Goal: Information Seeking & Learning: Learn about a topic

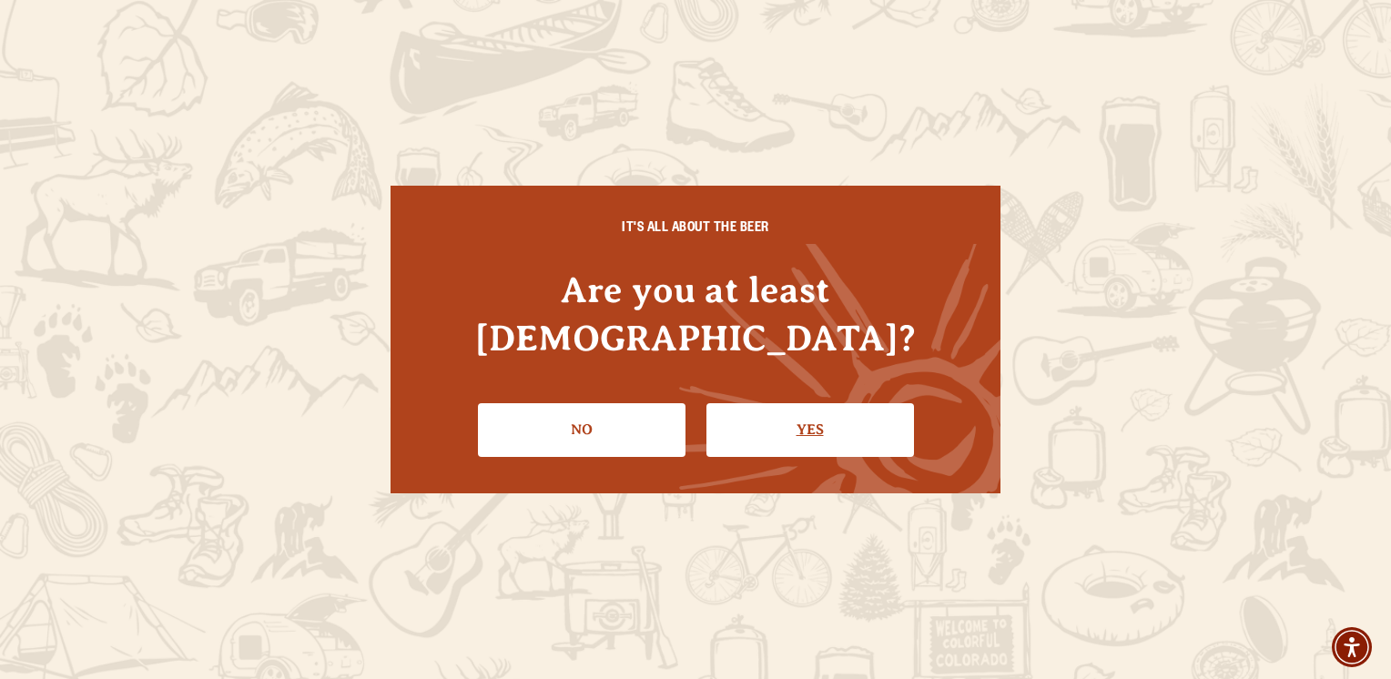
click at [807, 411] on link "Yes" at bounding box center [810, 429] width 208 height 53
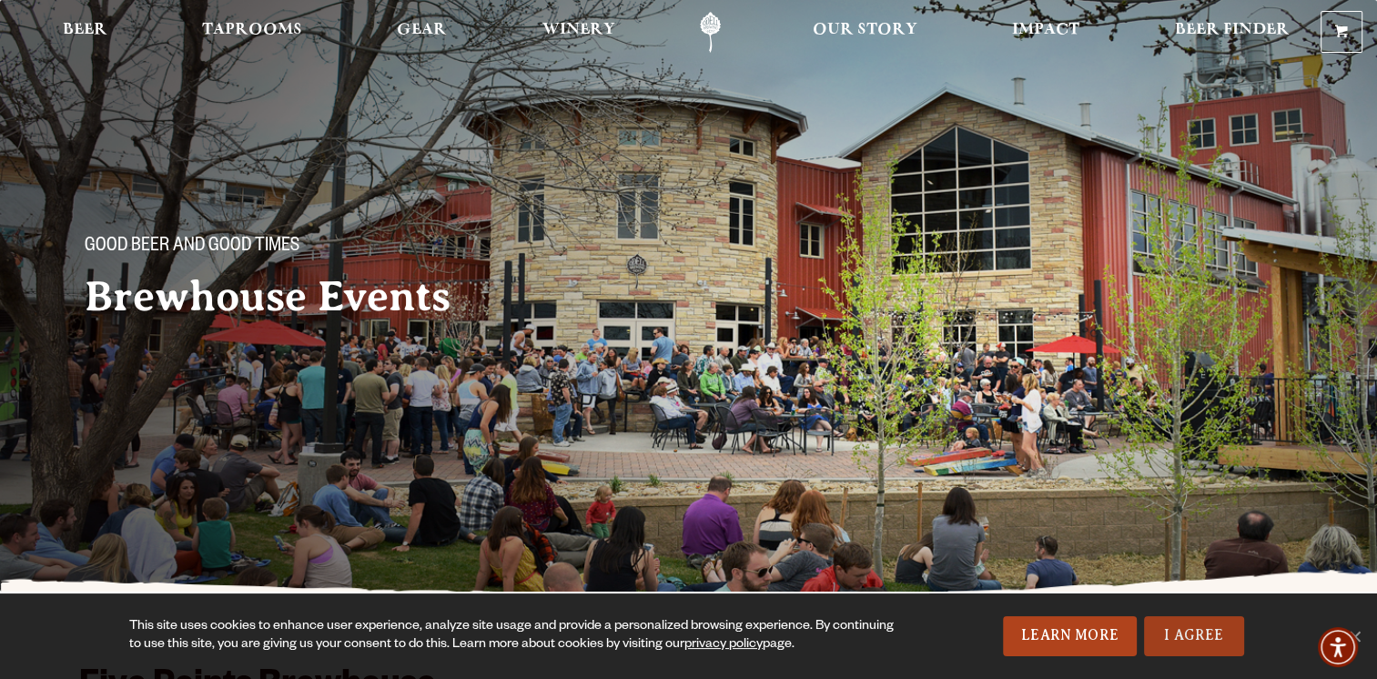
click at [1180, 650] on link "I Agree" at bounding box center [1194, 636] width 100 height 40
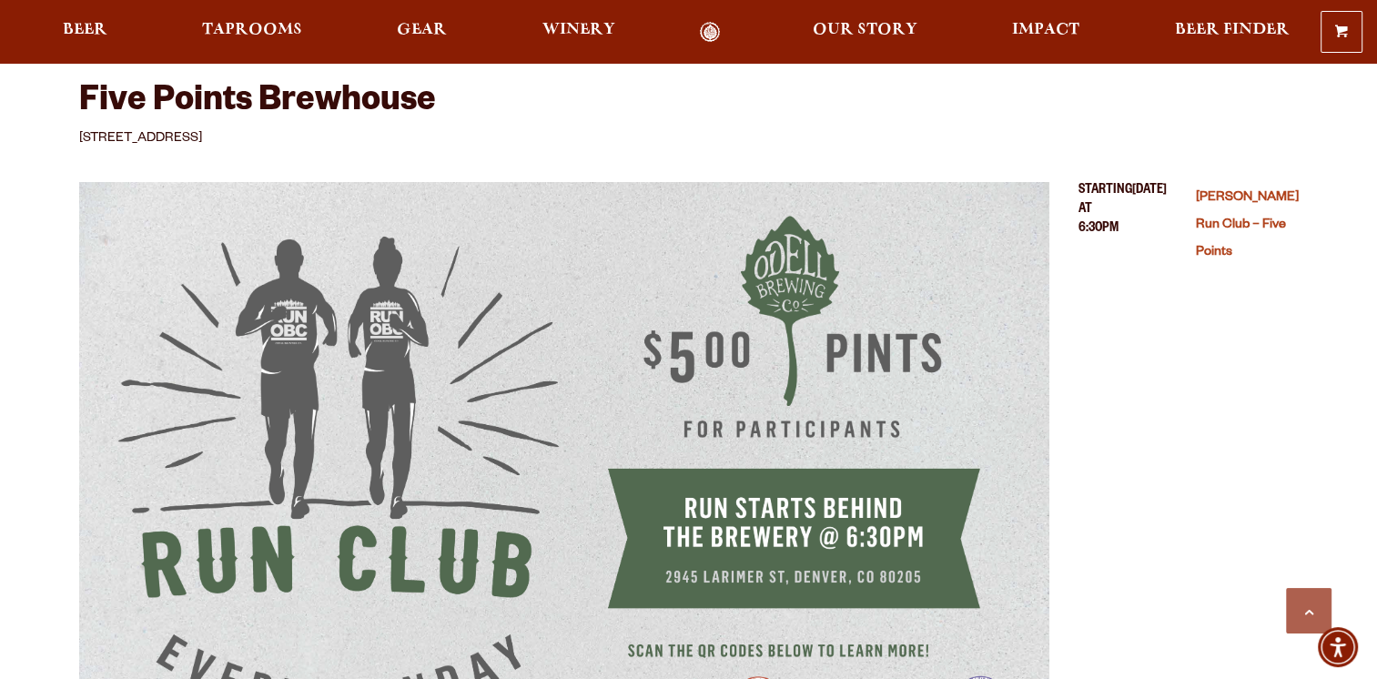
scroll to position [615, 0]
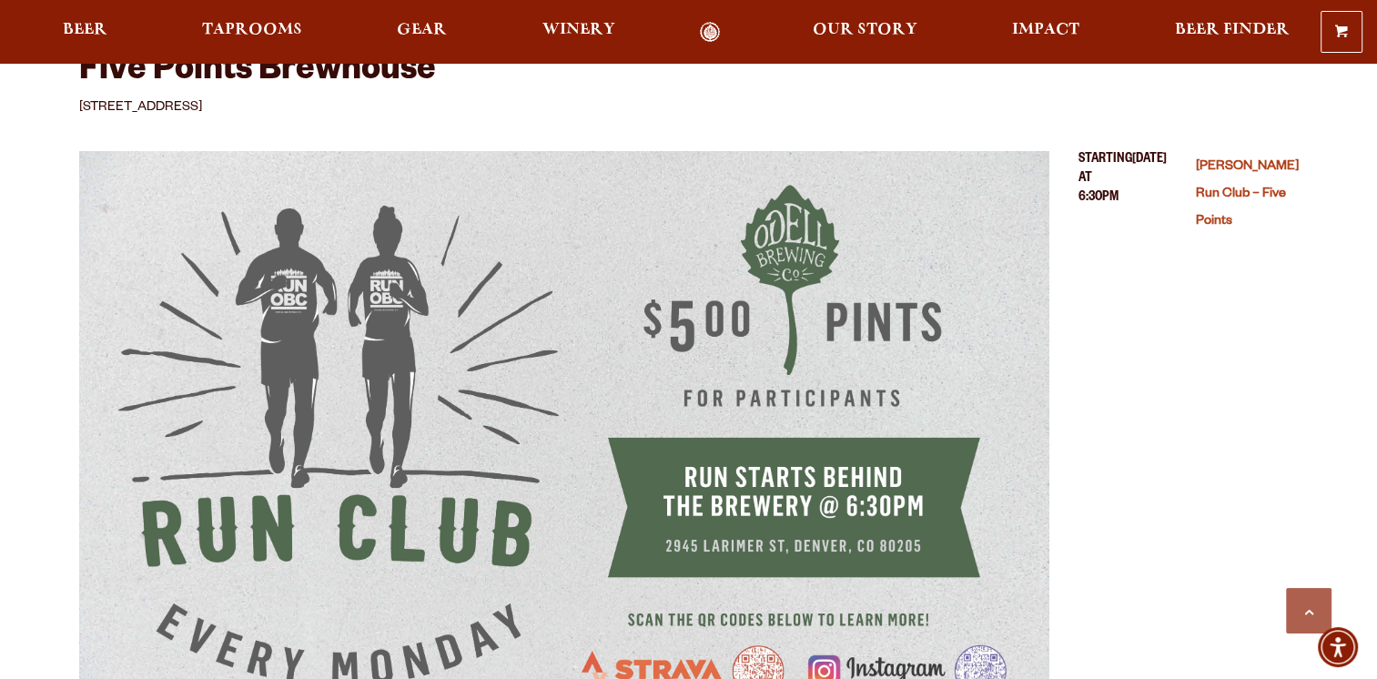
click at [235, 18] on div "0 Shopping Cart No products in the cart. Beer Taprooms Gear Winery Our Story Im…" at bounding box center [688, 32] width 1377 height 42
click at [253, 28] on span "Taprooms" at bounding box center [252, 30] width 100 height 15
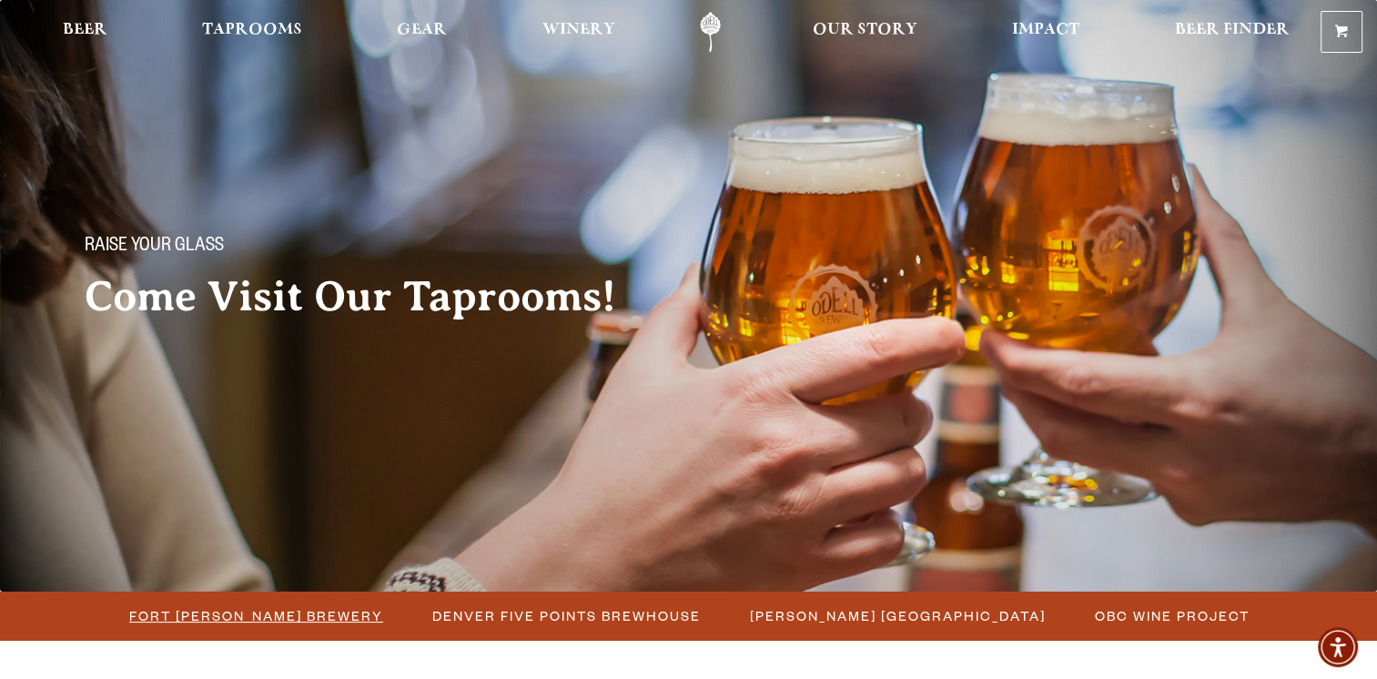
click at [266, 613] on span "Fort [PERSON_NAME] Brewery" at bounding box center [256, 616] width 254 height 26
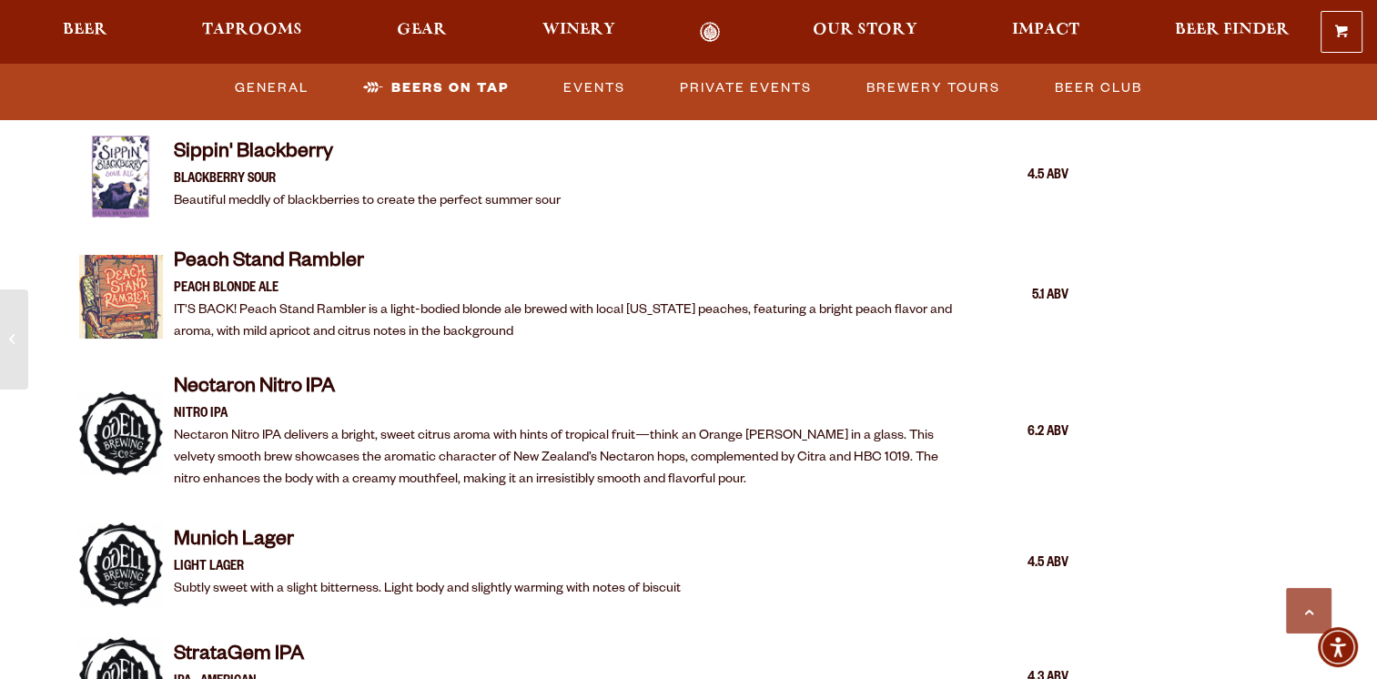
scroll to position [3310, 0]
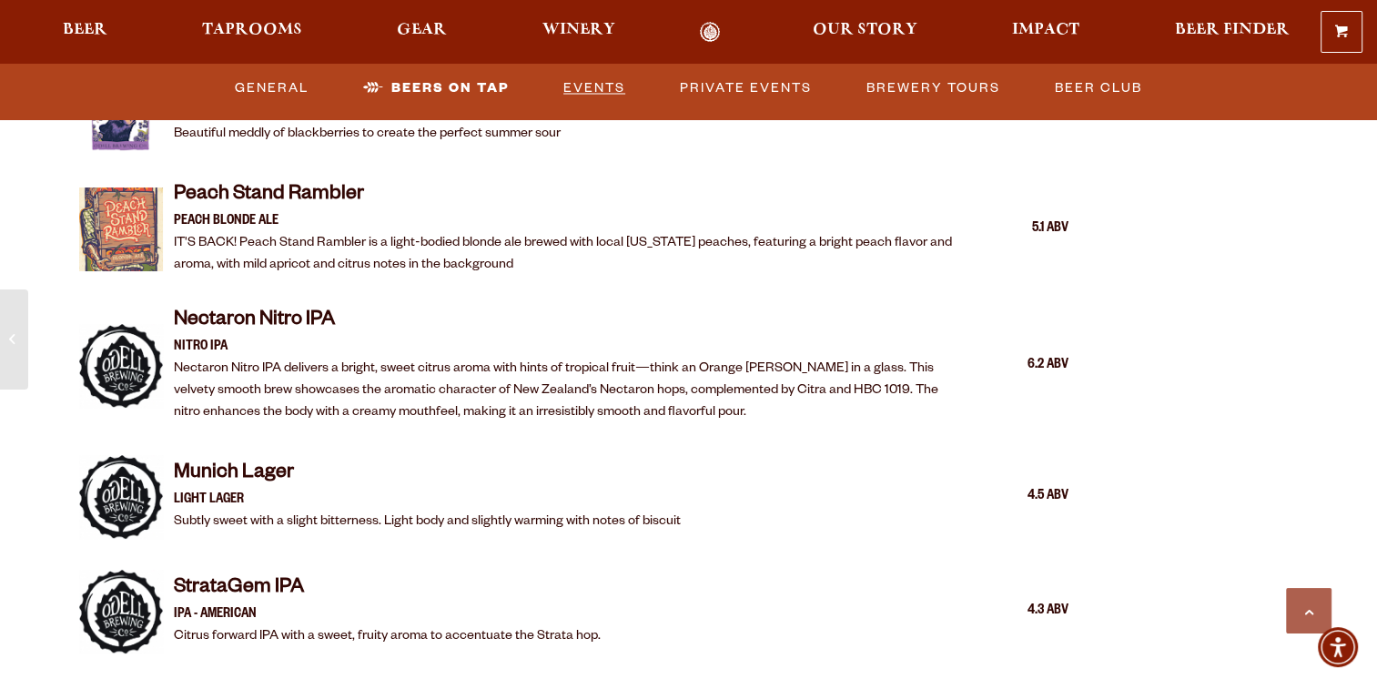
click at [594, 96] on link "Events" at bounding box center [594, 89] width 76 height 42
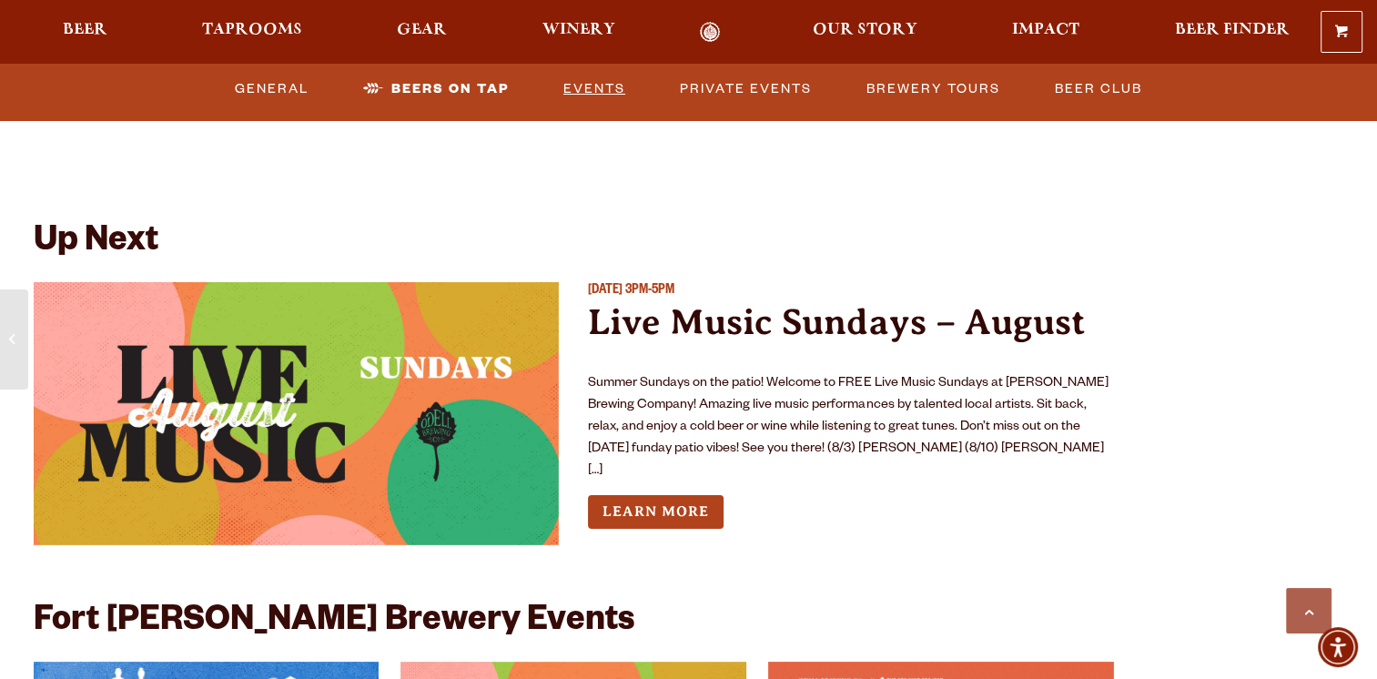
scroll to position [6510, 0]
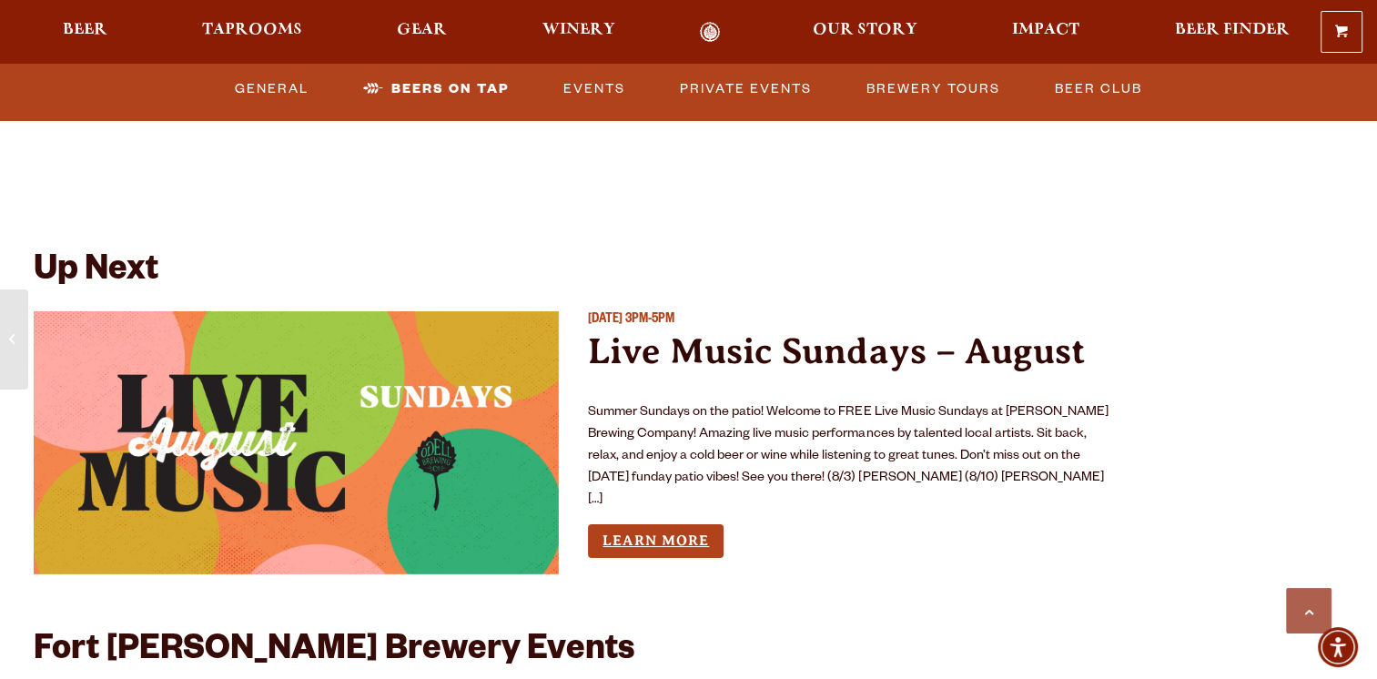
click at [672, 524] on link "Learn More" at bounding box center [656, 541] width 136 height 34
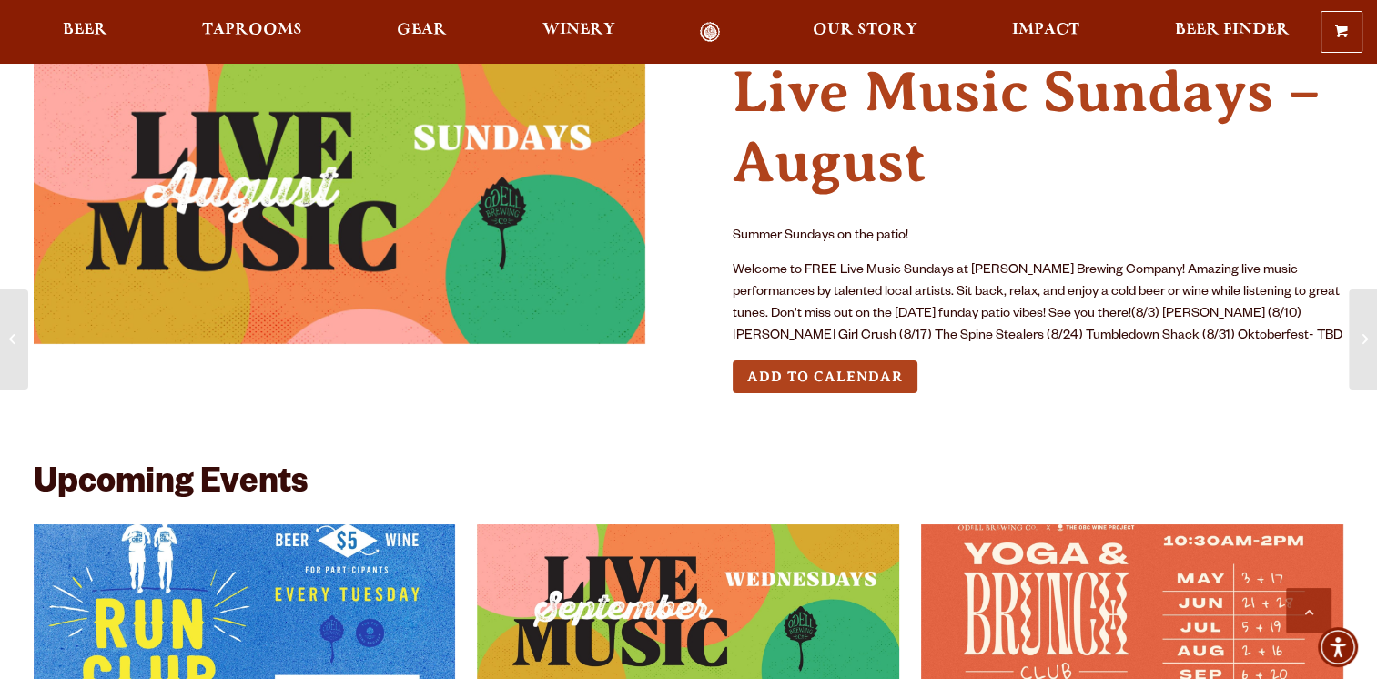
scroll to position [35, 0]
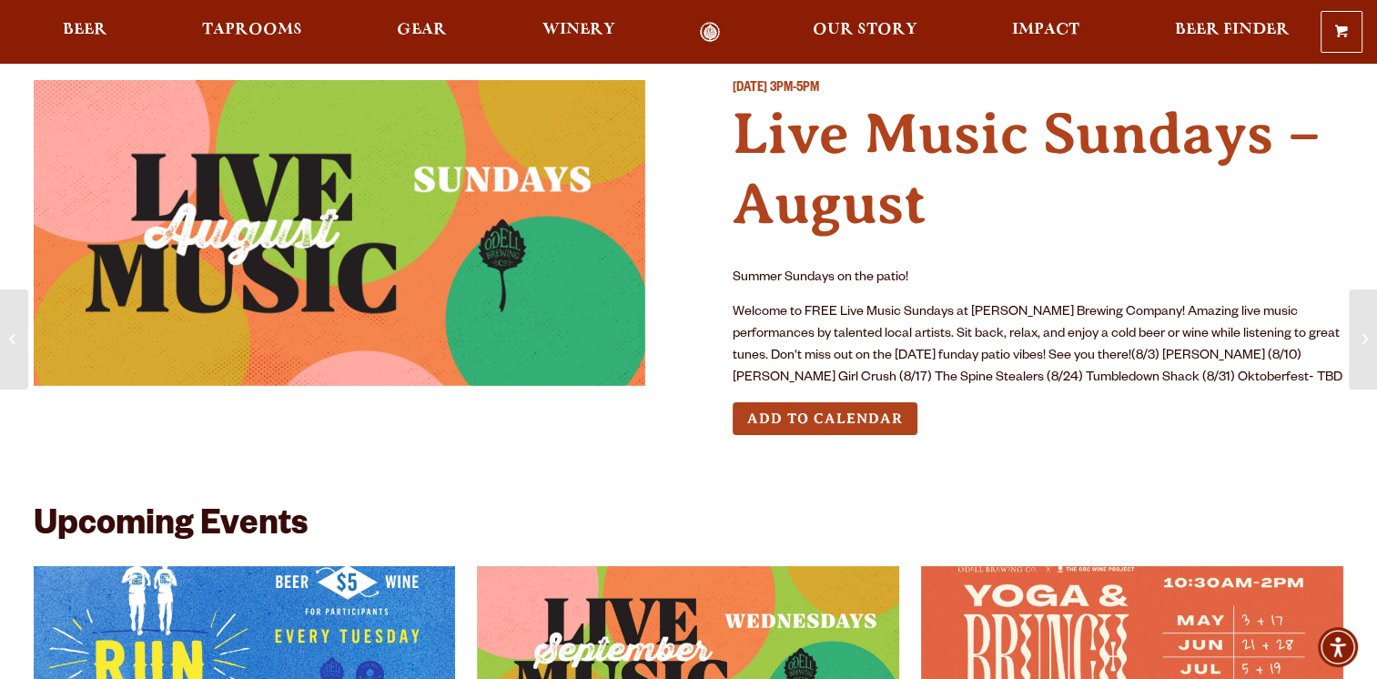
click at [1333, 110] on h4 "Live Music Sundays – August" at bounding box center [1039, 169] width 612 height 140
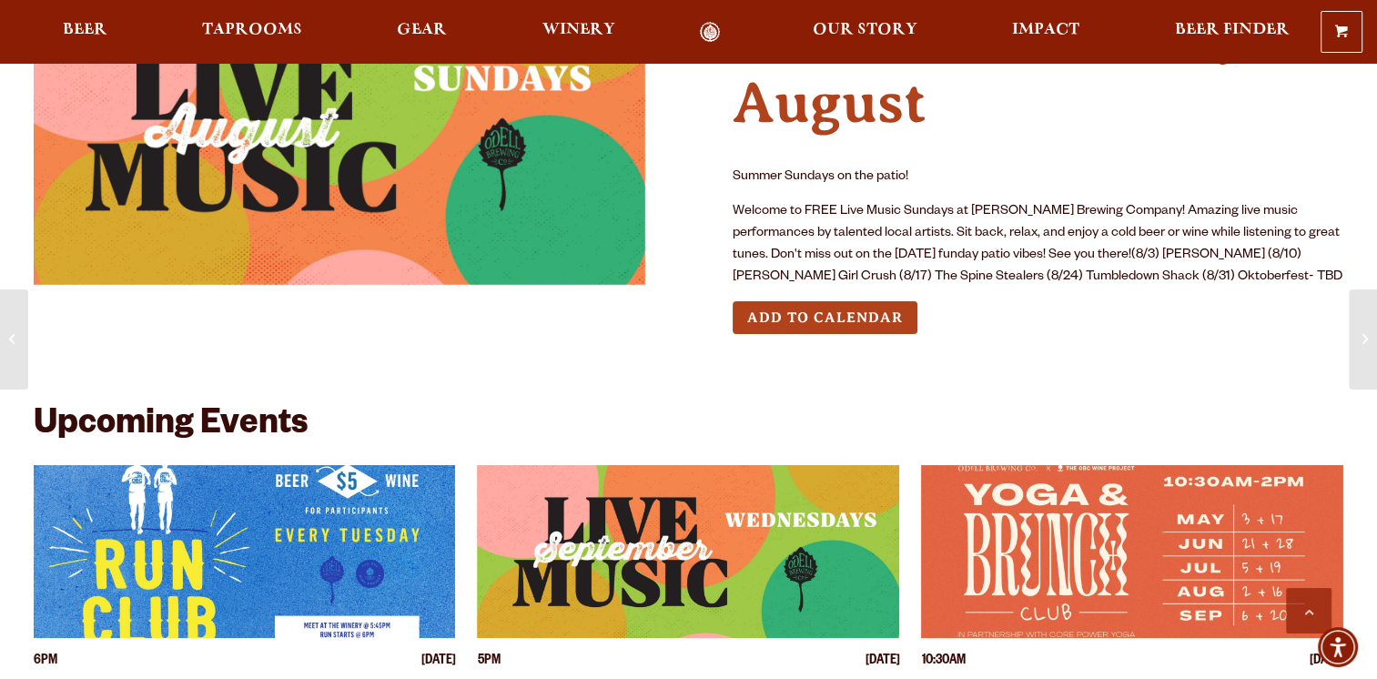
scroll to position [0, 0]
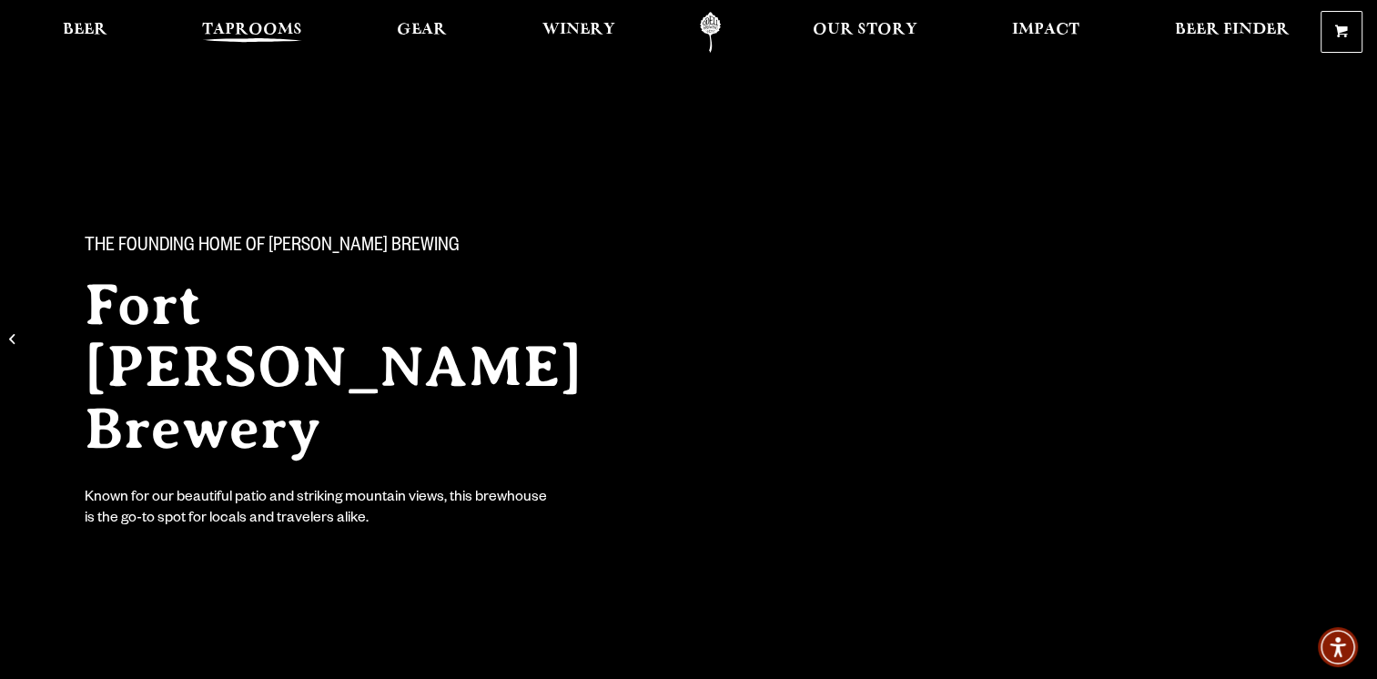
click at [237, 28] on span "Taprooms" at bounding box center [252, 30] width 100 height 15
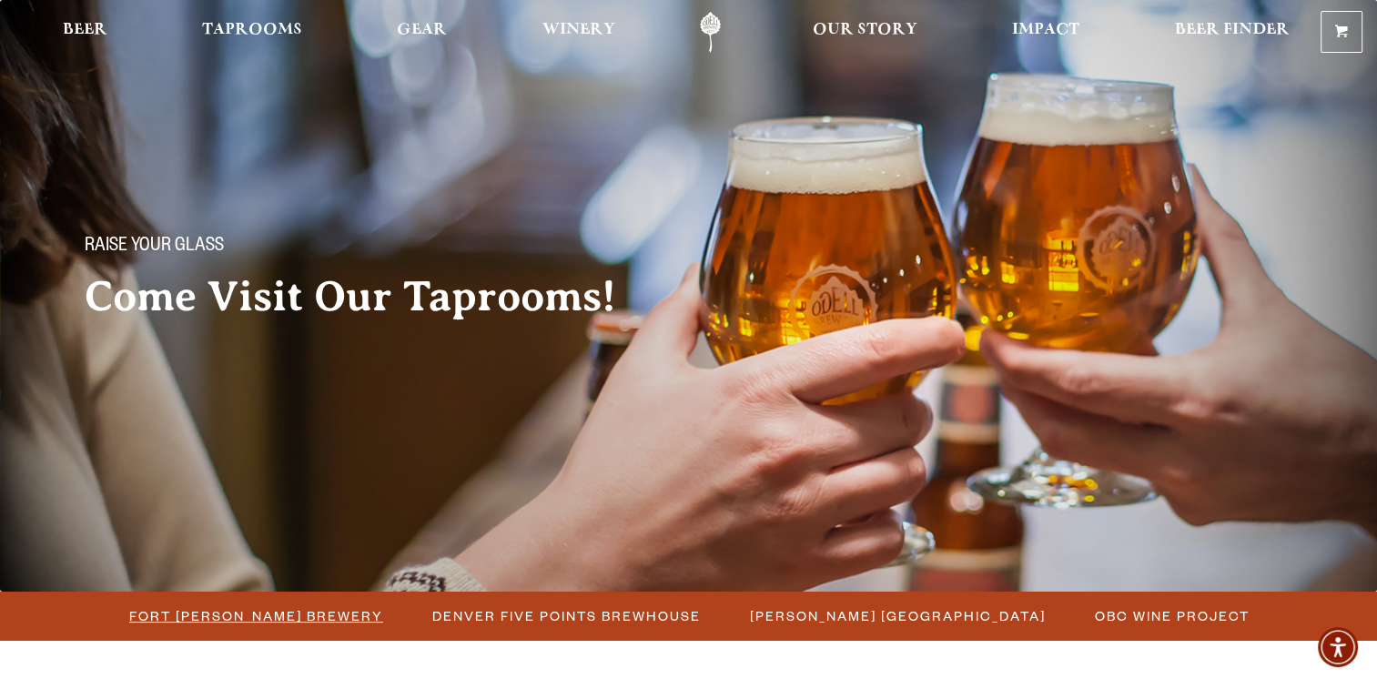
click at [278, 613] on span "Fort [PERSON_NAME] Brewery" at bounding box center [256, 616] width 254 height 26
